Goal: Check status: Check status

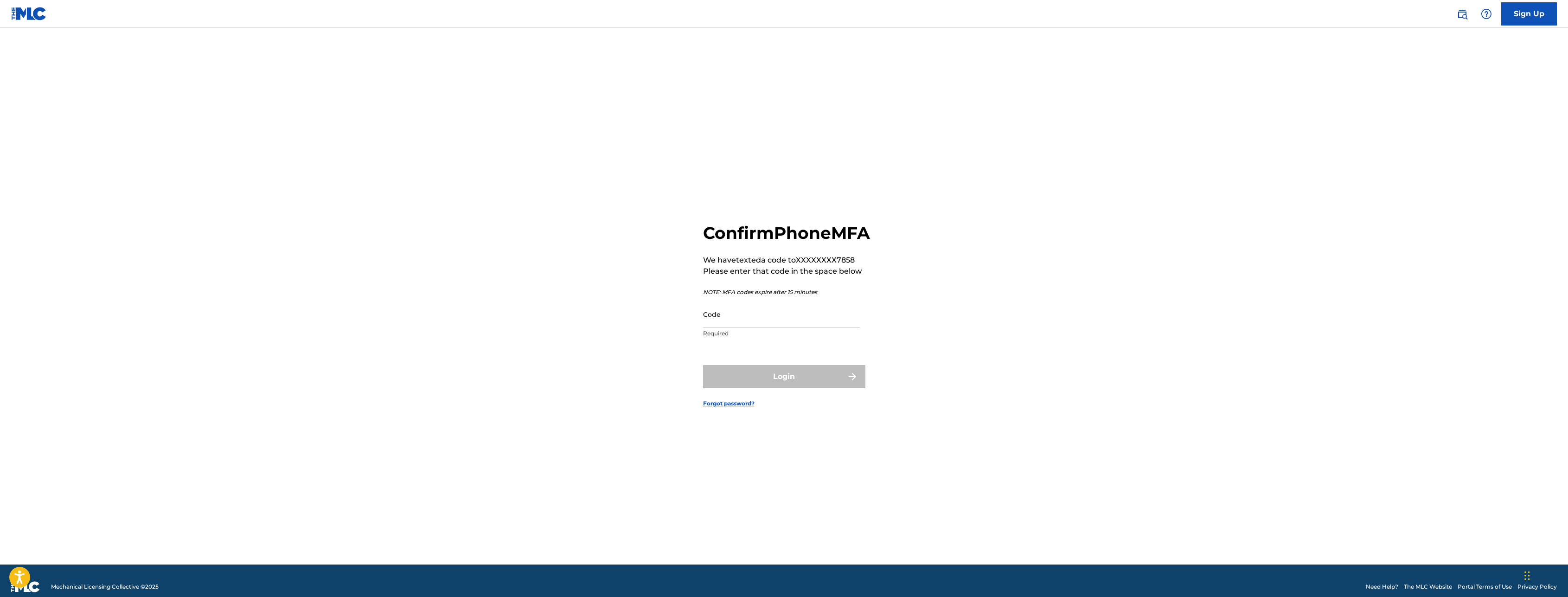
click at [762, 327] on input "Code" at bounding box center [781, 314] width 156 height 26
type input "609160"
click at [852, 388] on button "Login" at bounding box center [784, 376] width 163 height 23
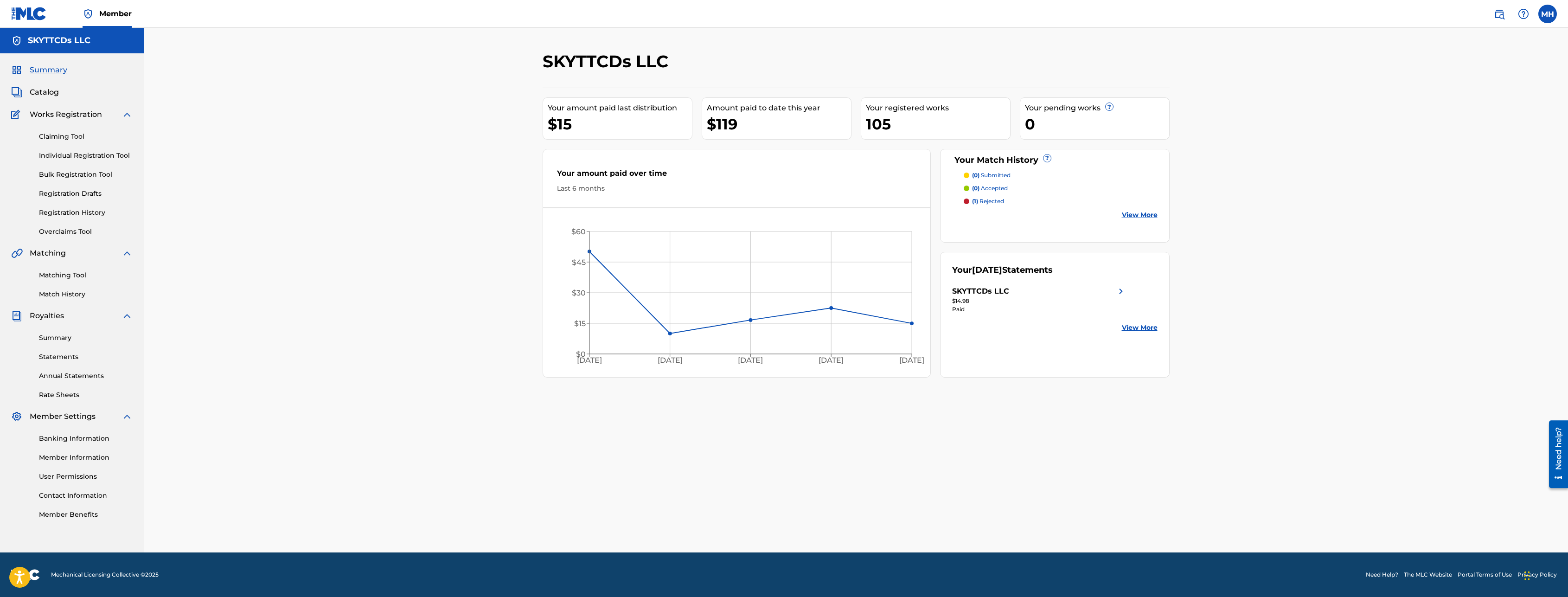
click at [904, 124] on div "105" at bounding box center [938, 124] width 144 height 21
click at [886, 136] on div "Your registered works 105" at bounding box center [935, 118] width 150 height 42
click at [71, 340] on link "Summary" at bounding box center [86, 338] width 94 height 10
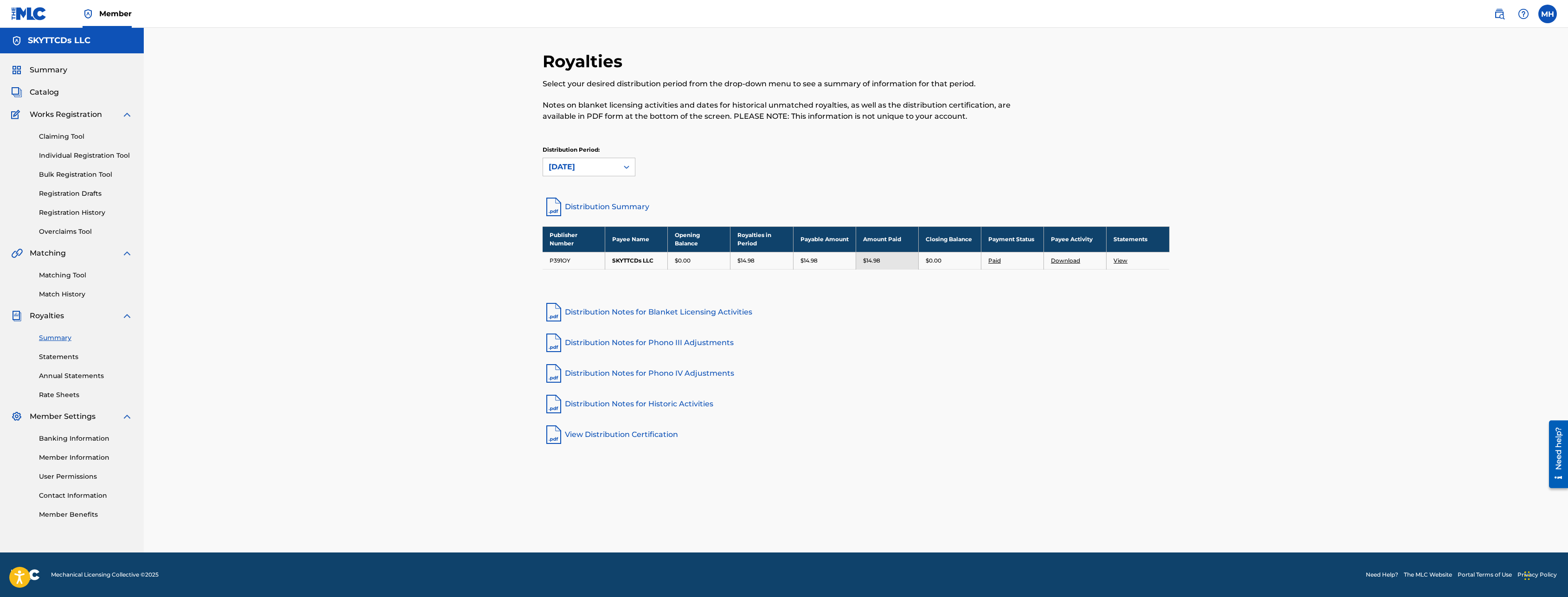
click at [71, 352] on link "Statements" at bounding box center [86, 357] width 94 height 10
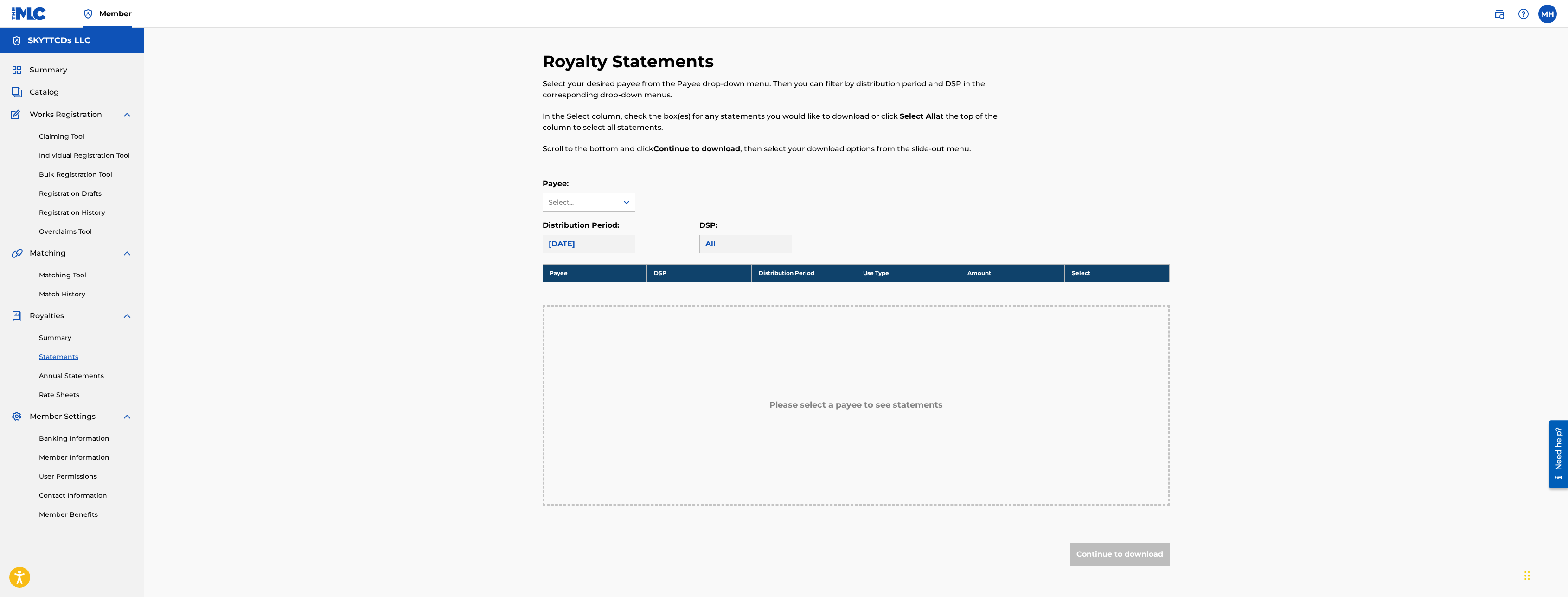
click at [97, 373] on link "Annual Statements" at bounding box center [86, 376] width 94 height 10
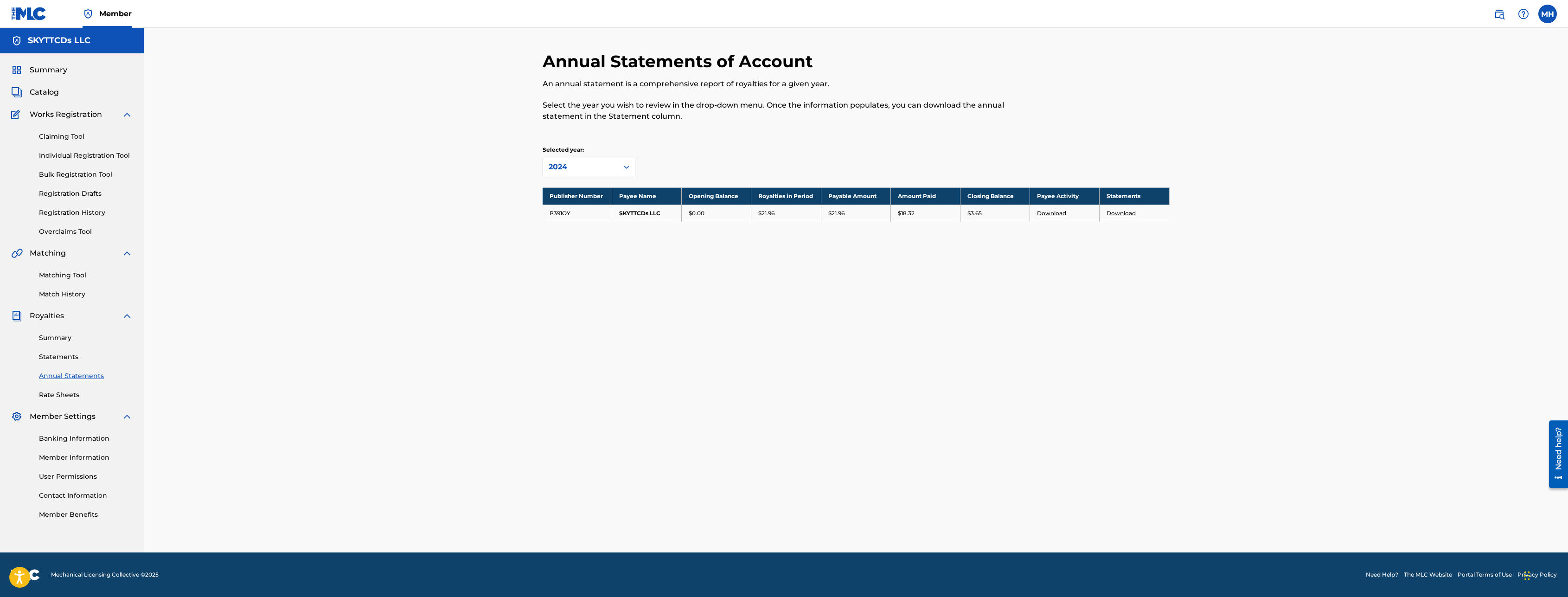
click at [55, 397] on link "Rate Sheets" at bounding box center [86, 394] width 94 height 10
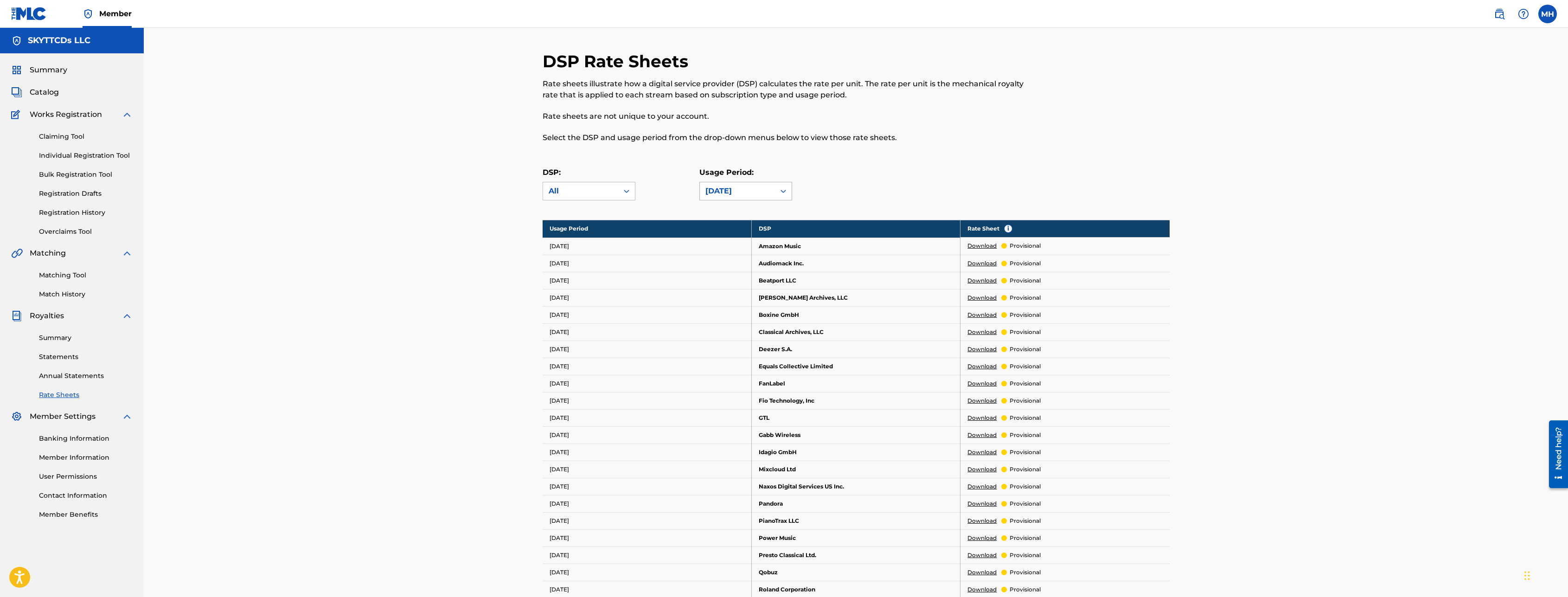
click at [752, 188] on div "[DATE]" at bounding box center [737, 191] width 64 height 11
click at [759, 229] on div "[DATE]" at bounding box center [746, 235] width 92 height 23
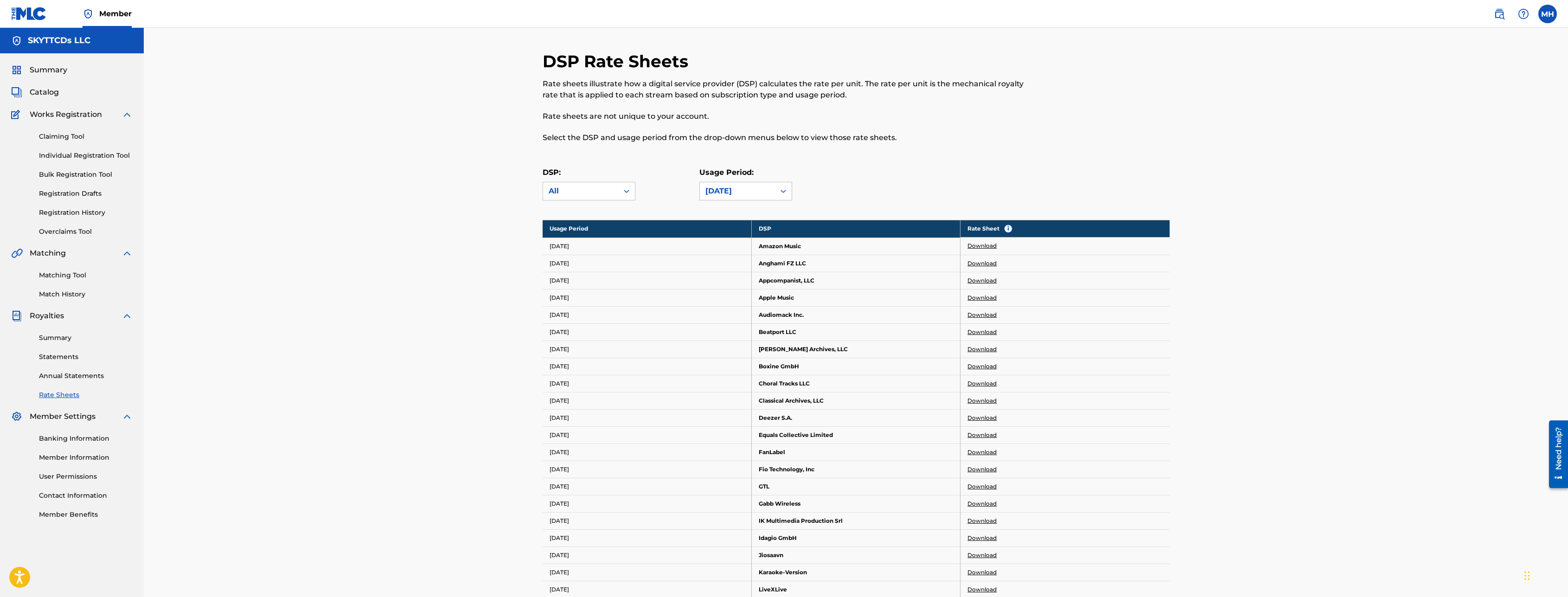
click at [59, 69] on span "Summary" at bounding box center [48, 70] width 38 height 11
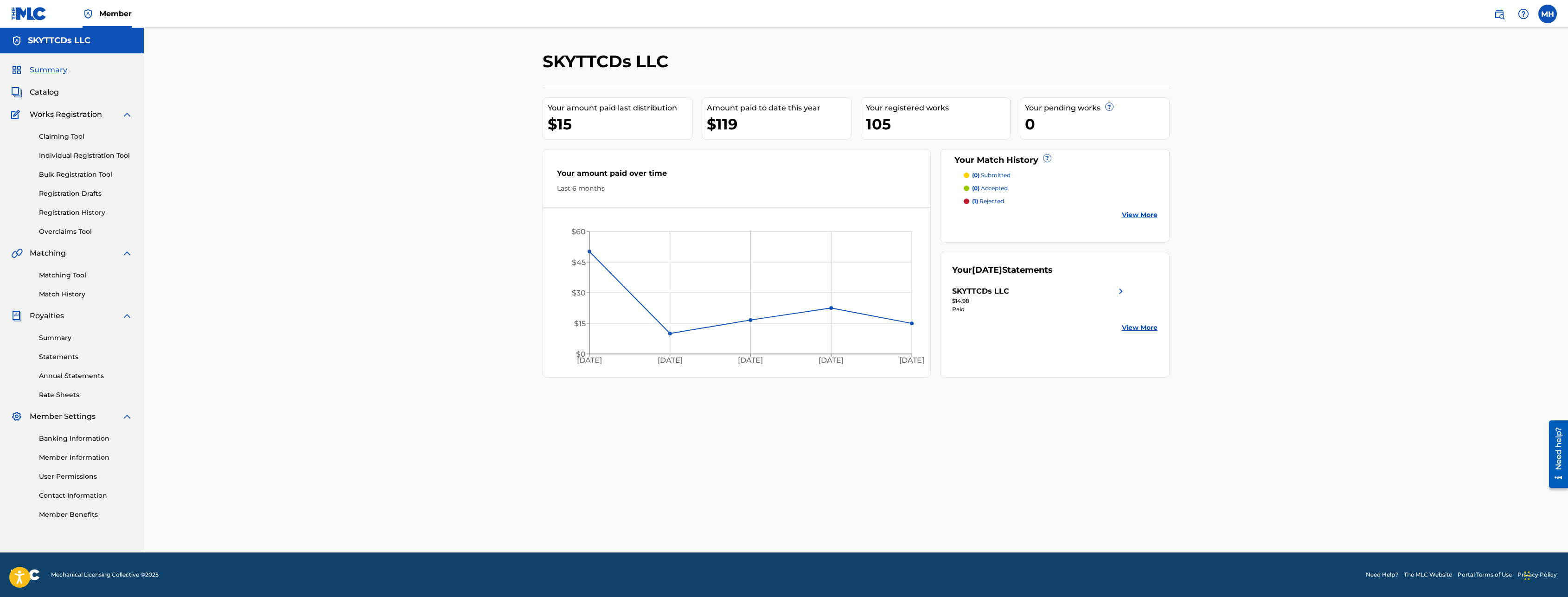
click at [89, 215] on link "Registration History" at bounding box center [86, 212] width 94 height 10
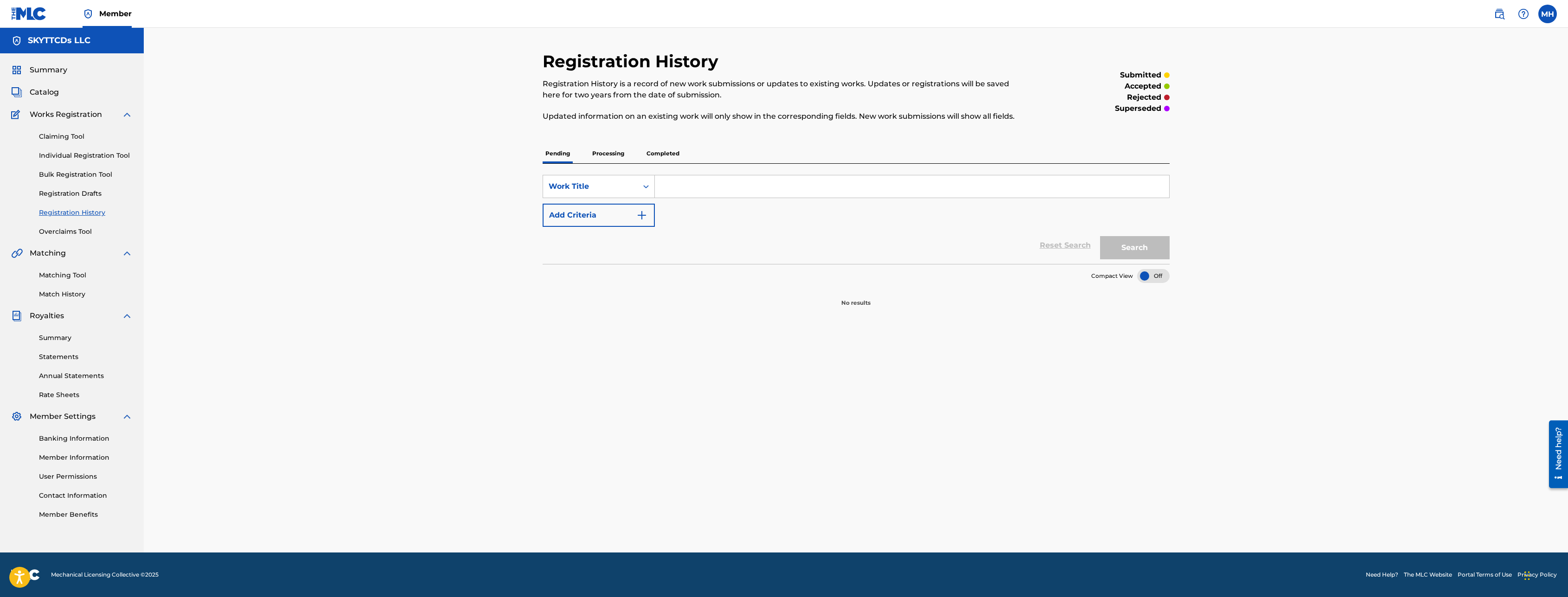
click at [661, 154] on p "Completed" at bounding box center [663, 154] width 38 height 20
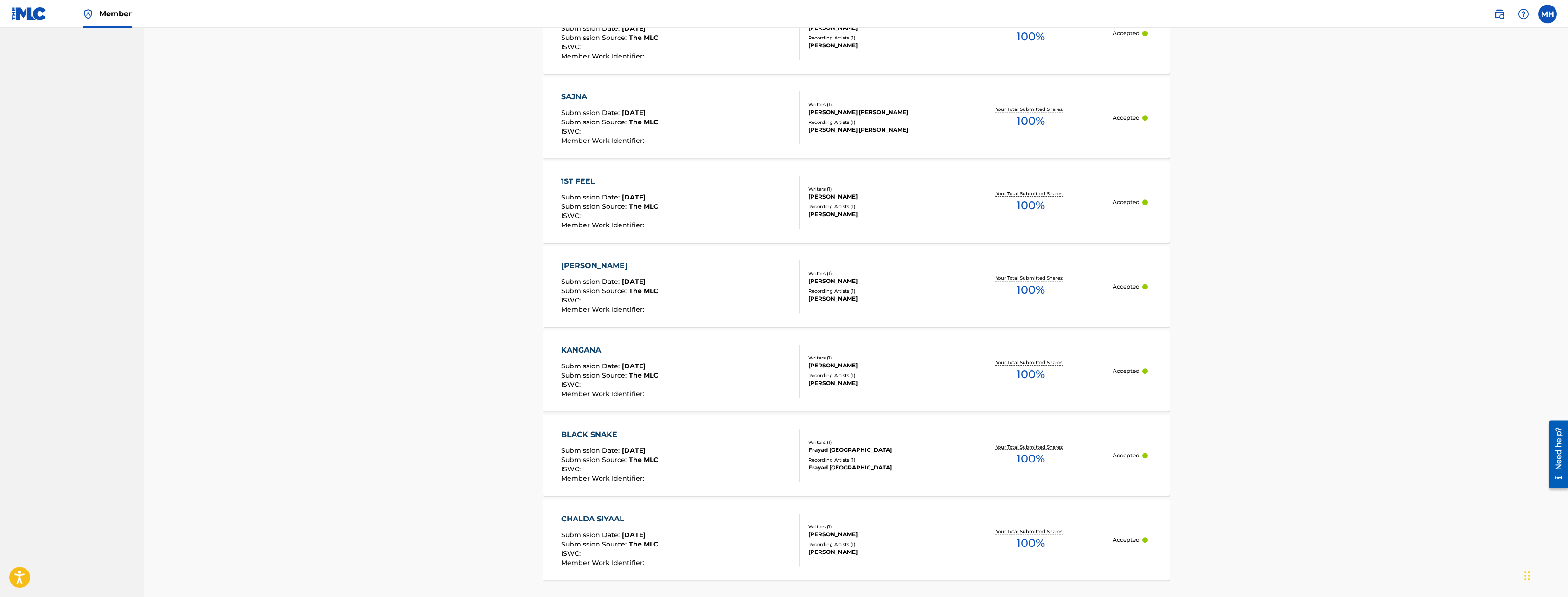
scroll to position [677, 0]
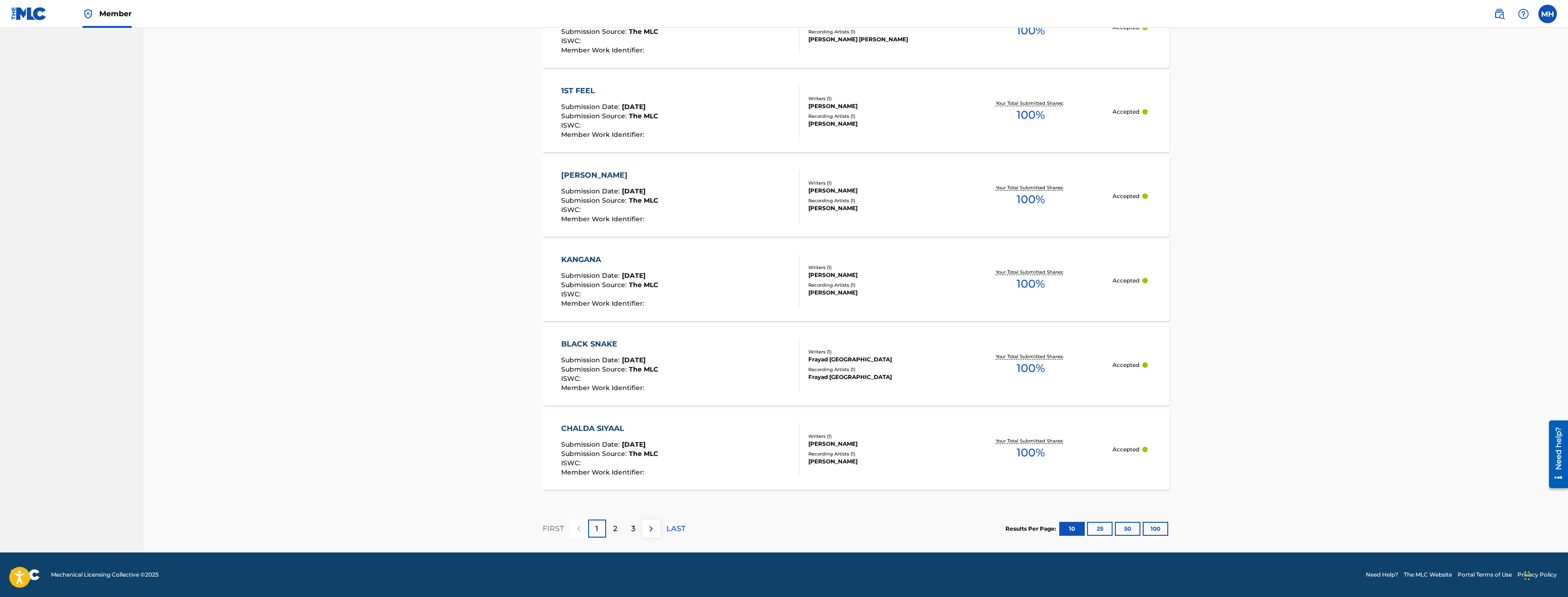
click at [1148, 525] on button "100" at bounding box center [1156, 528] width 26 height 14
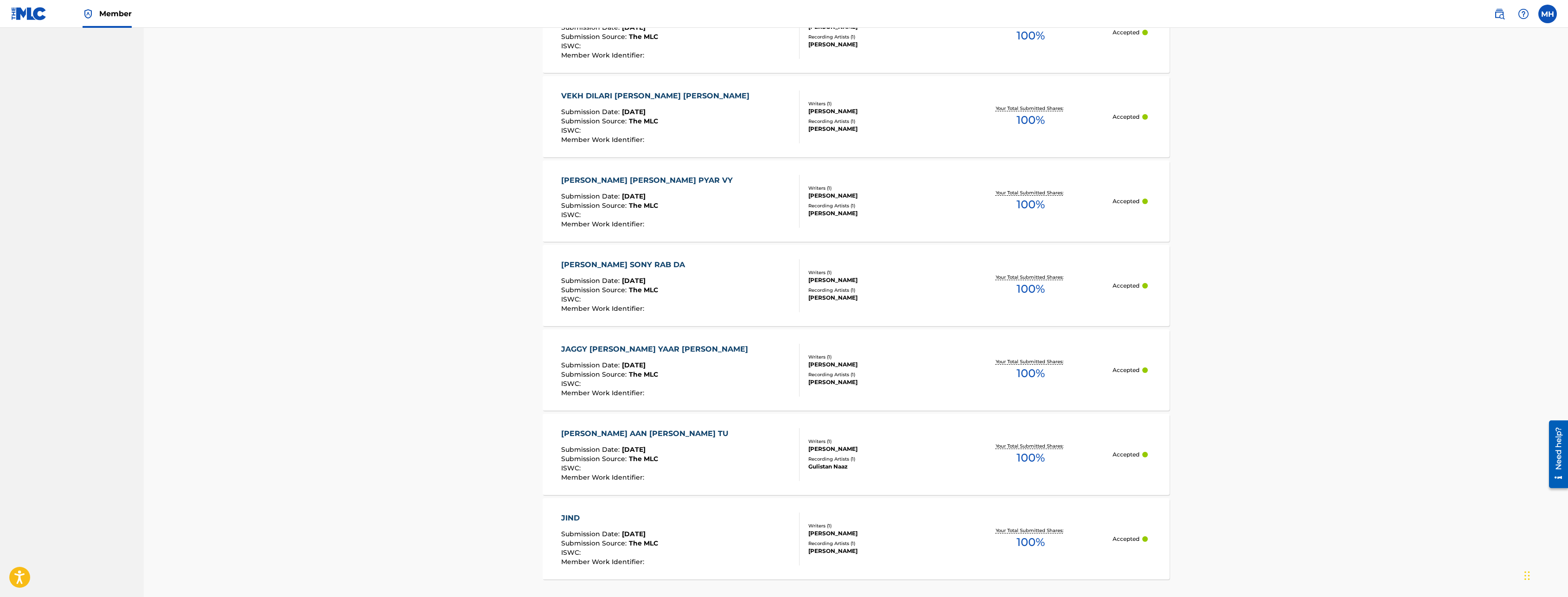
scroll to position [8277, 0]
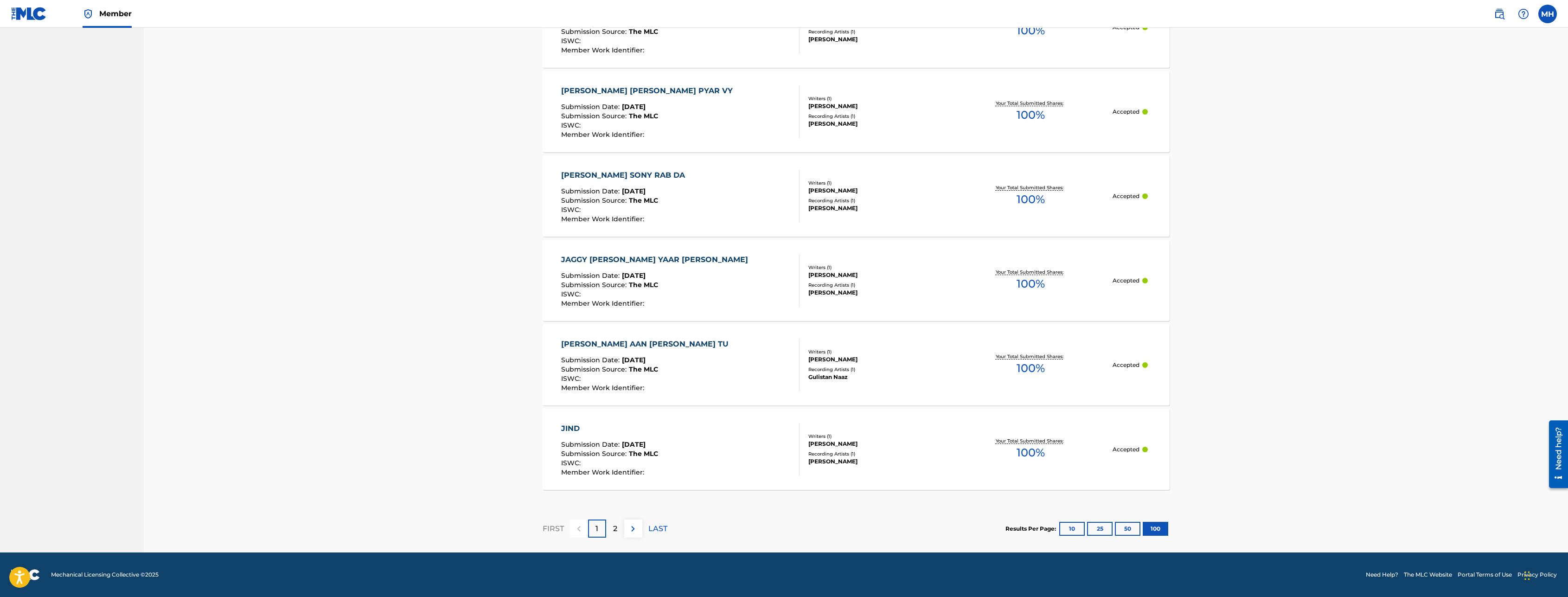
click at [618, 532] on div "2" at bounding box center [615, 528] width 18 height 18
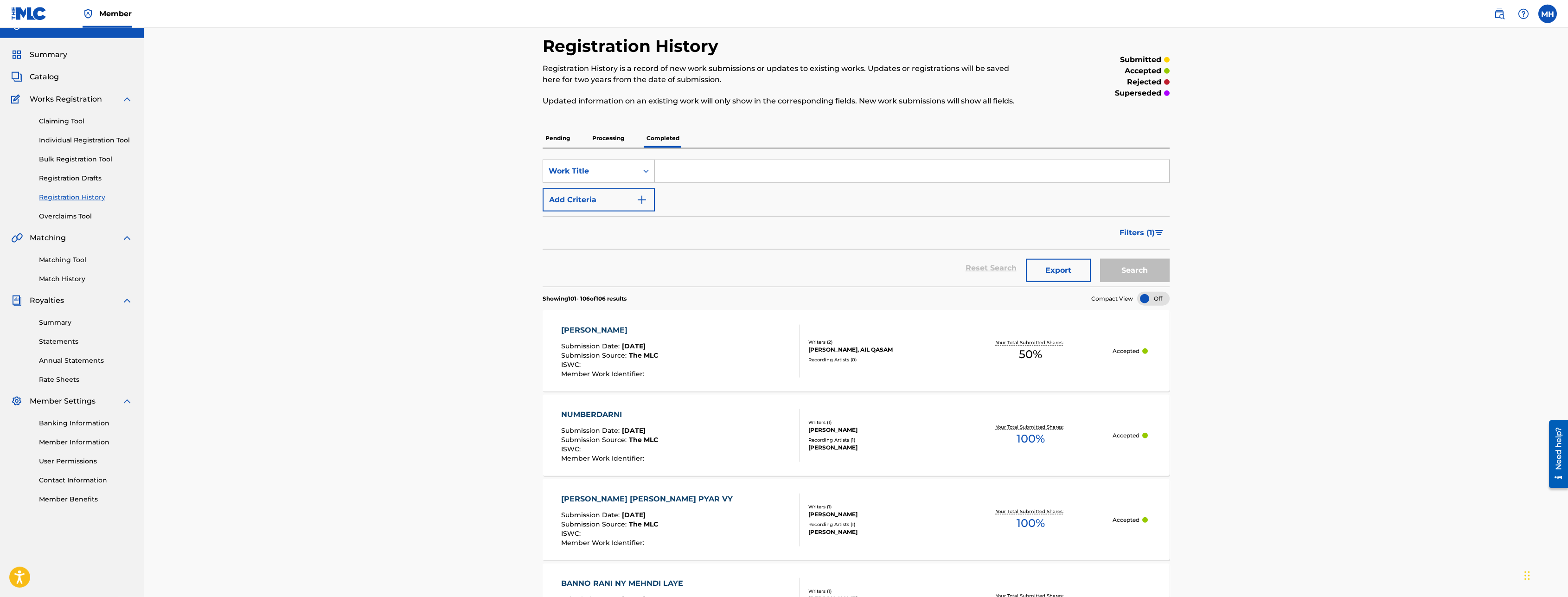
scroll to position [0, 0]
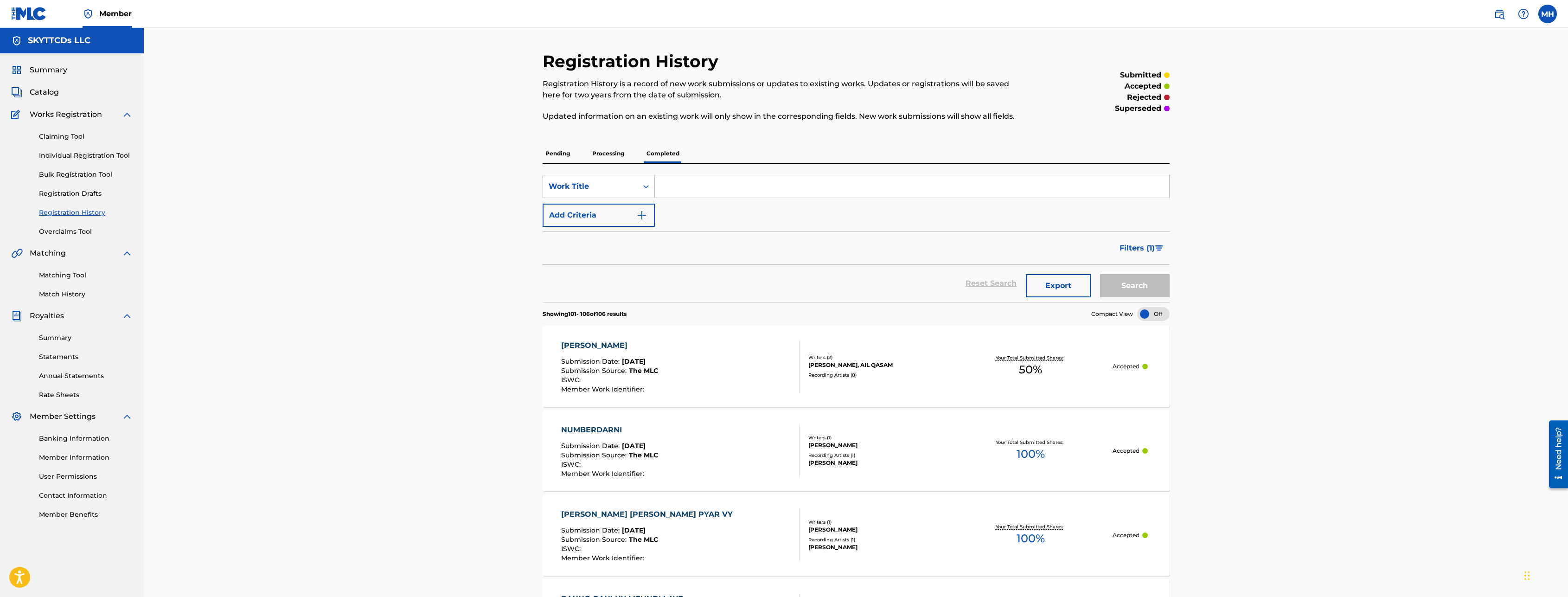
click at [53, 72] on span "Summary" at bounding box center [48, 70] width 38 height 11
